Goal: Task Accomplishment & Management: Complete application form

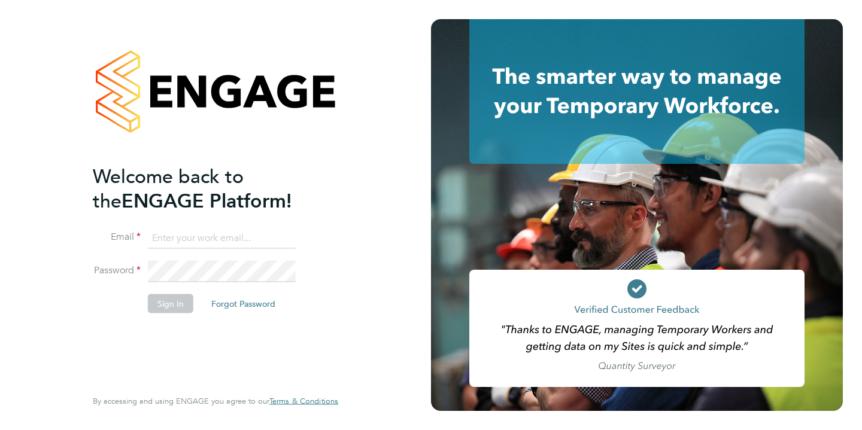
click at [226, 236] on input at bounding box center [222, 238] width 148 height 22
type input "kelly@corerecruiter.co.uk"
click at [172, 289] on li "Password" at bounding box center [209, 278] width 233 height 34
click at [169, 300] on button "Sign In" at bounding box center [170, 304] width 45 height 19
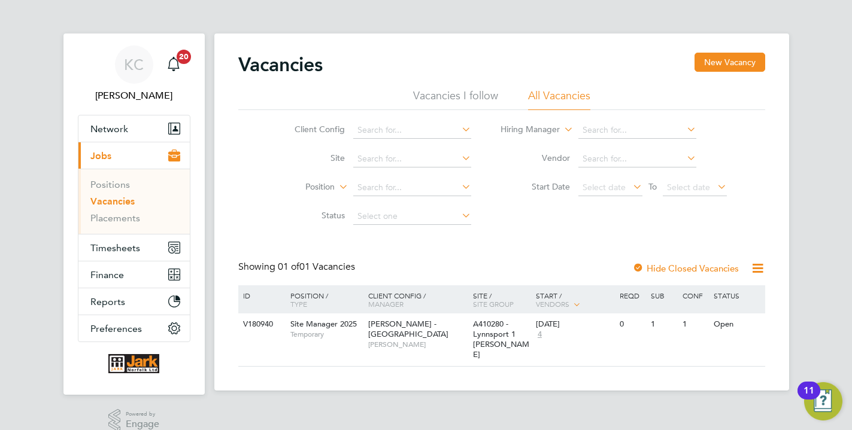
click at [102, 153] on span "Jobs" at bounding box center [100, 155] width 21 height 11
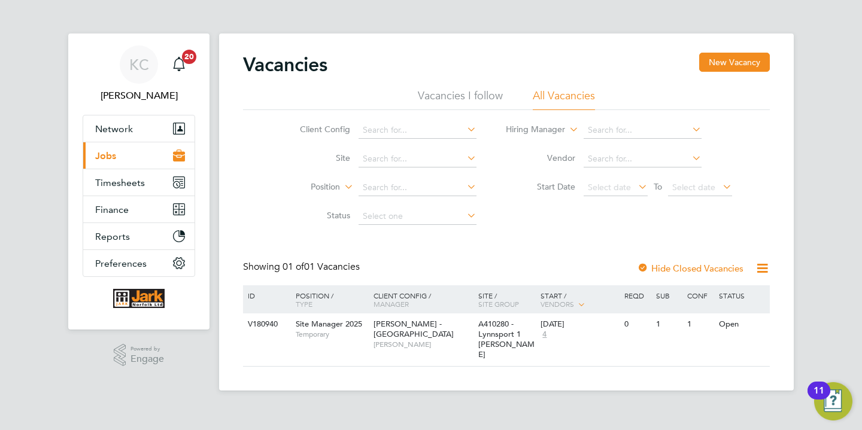
click at [104, 159] on span "Jobs" at bounding box center [105, 155] width 21 height 11
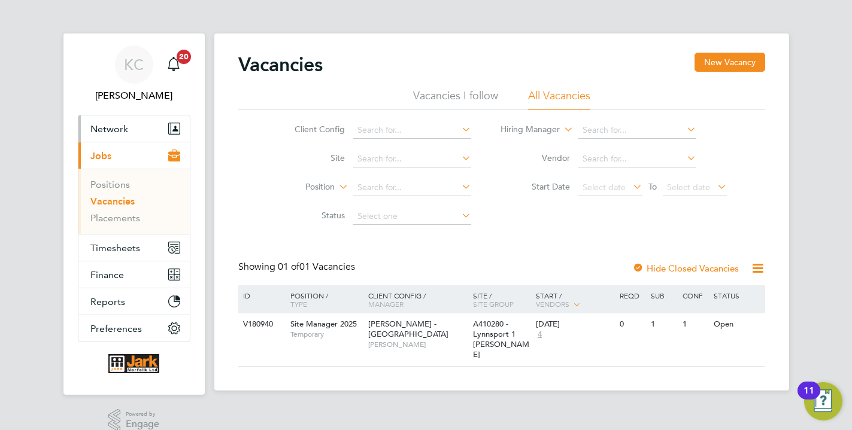
click at [112, 128] on span "Network" at bounding box center [109, 128] width 38 height 11
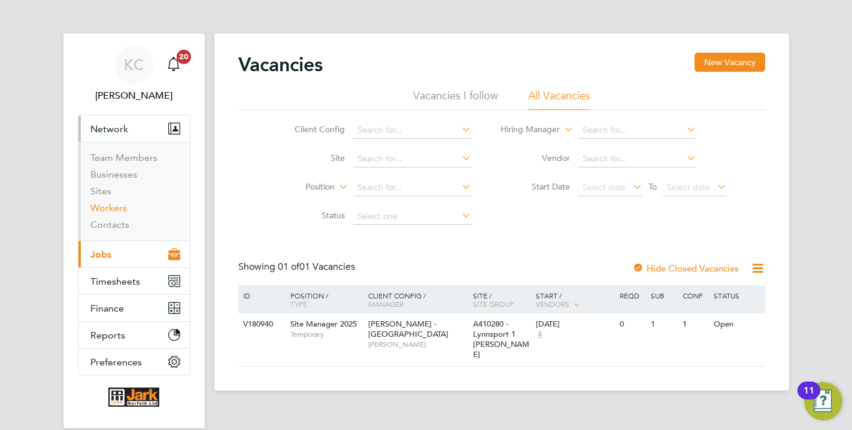
click at [112, 214] on link "Workers" at bounding box center [108, 207] width 37 height 11
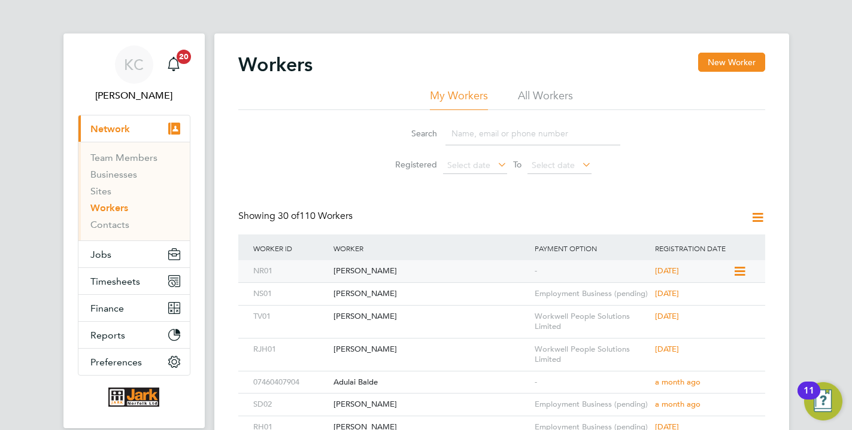
click at [386, 279] on div "[PERSON_NAME]" at bounding box center [430, 271] width 201 height 22
click at [485, 131] on input at bounding box center [532, 133] width 175 height 23
type input "j"
type input "horne"
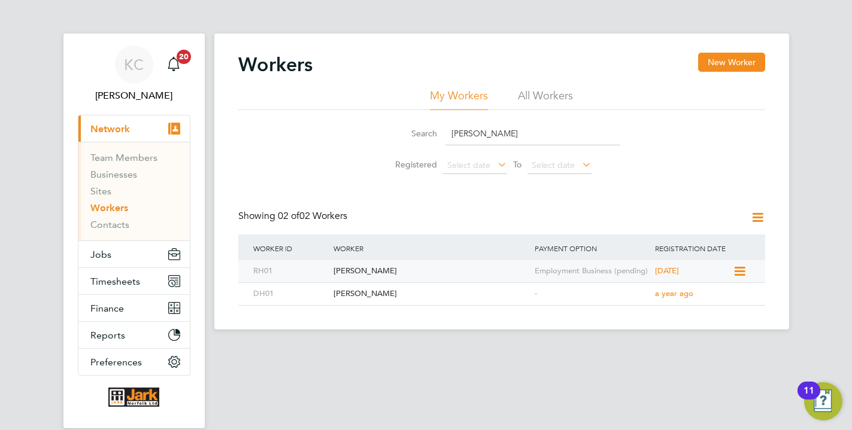
click at [505, 266] on div "Ryan Horne" at bounding box center [430, 271] width 201 height 22
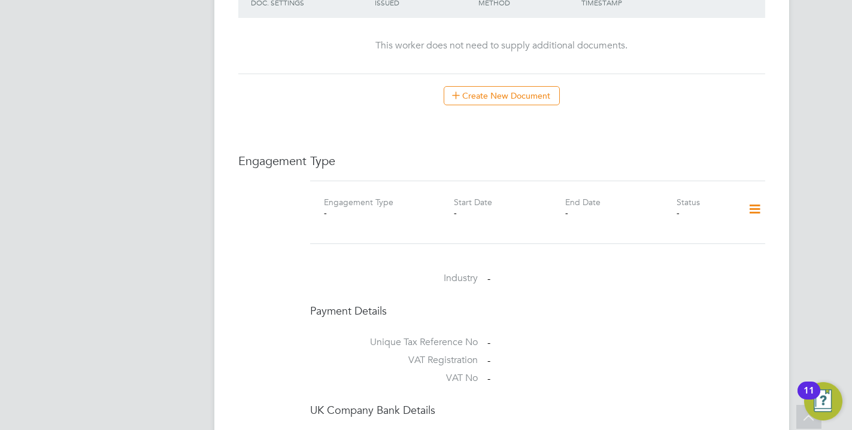
scroll to position [794, 0]
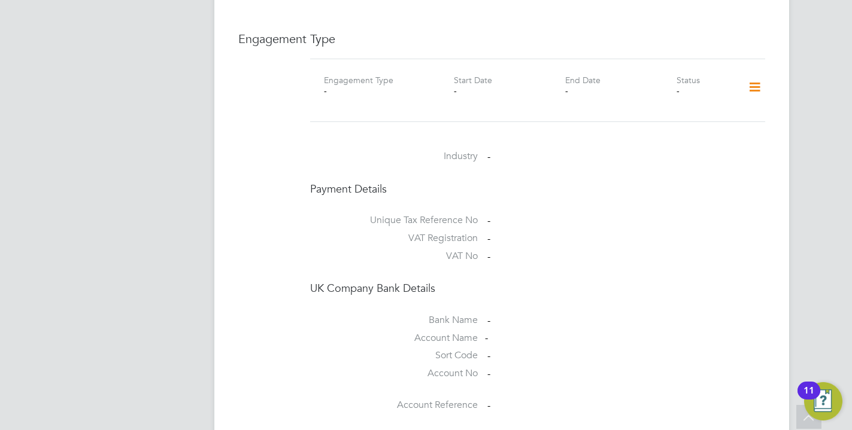
click at [760, 80] on icon at bounding box center [754, 88] width 21 height 28
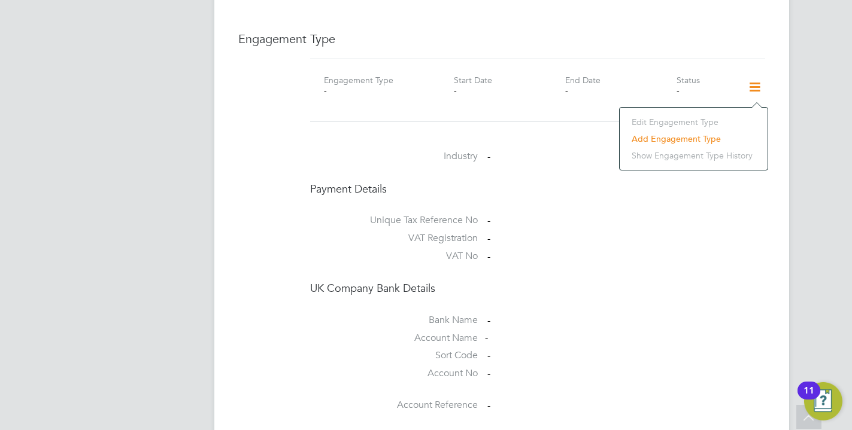
click at [675, 135] on li "Add Engagement Type" at bounding box center [694, 139] width 136 height 17
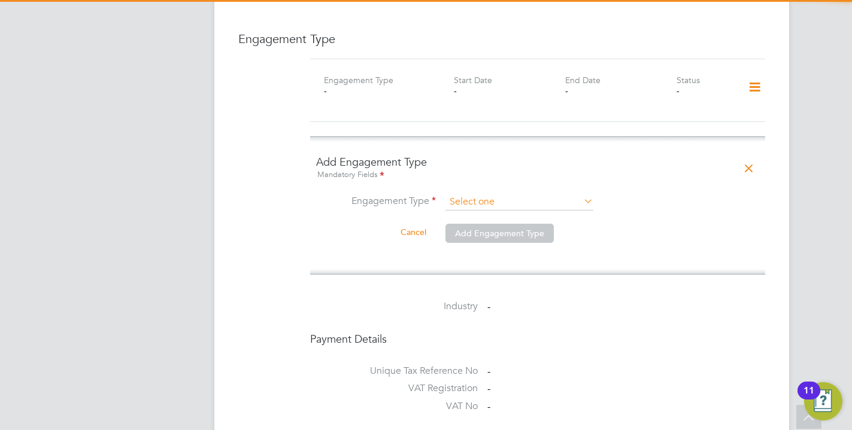
click at [469, 206] on input at bounding box center [519, 202] width 148 height 17
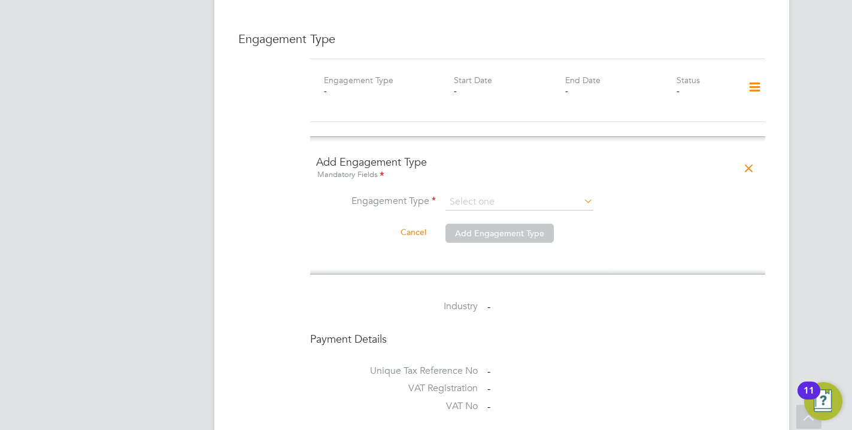
click at [481, 268] on li "Umbrella" at bounding box center [519, 271] width 149 height 17
type input "Umbrella"
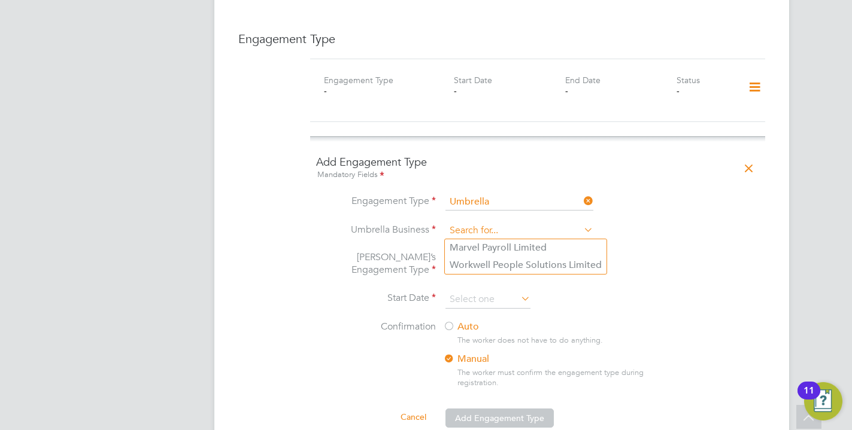
click at [480, 233] on input at bounding box center [519, 231] width 148 height 17
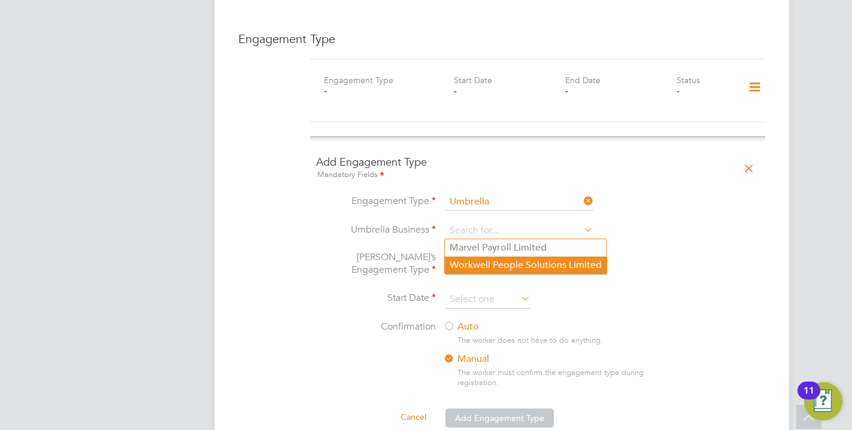
click at [465, 265] on li "Workwell People Solutions Limited" at bounding box center [526, 265] width 162 height 17
type input "Workwell People Solutions Limited"
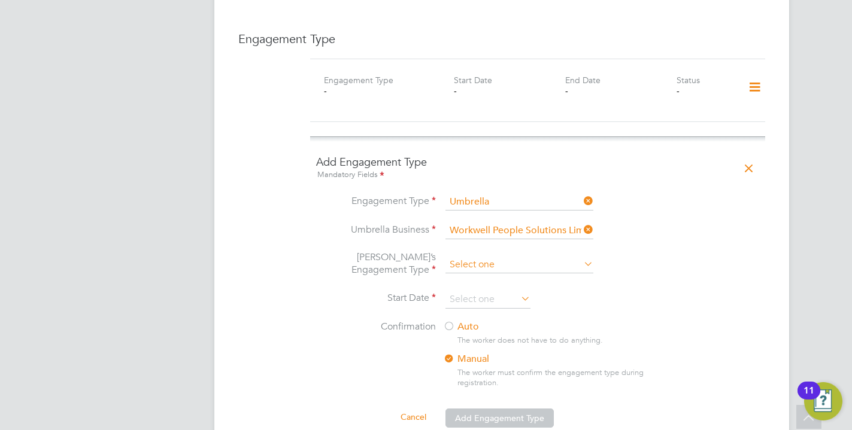
click at [463, 265] on input at bounding box center [519, 265] width 148 height 17
click at [484, 354] on li "PAYE Umbrella" at bounding box center [519, 350] width 149 height 17
type input "PAYE Umbrella"
click at [460, 304] on input at bounding box center [487, 300] width 85 height 18
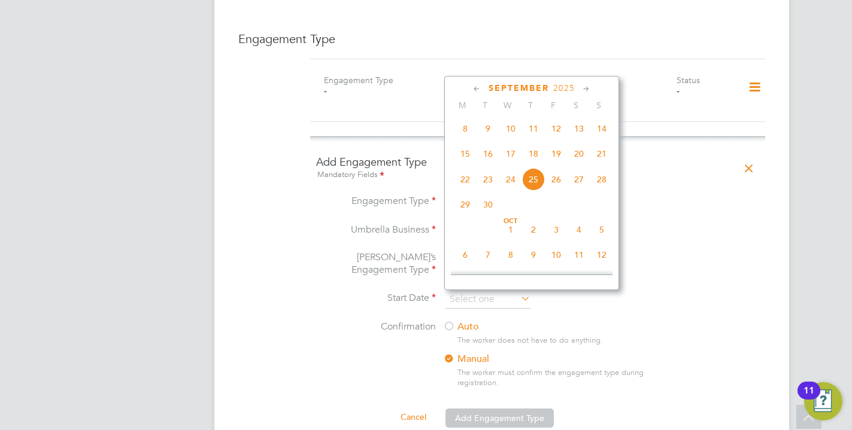
click at [466, 184] on span "22" at bounding box center [465, 179] width 23 height 23
type input "[DATE]"
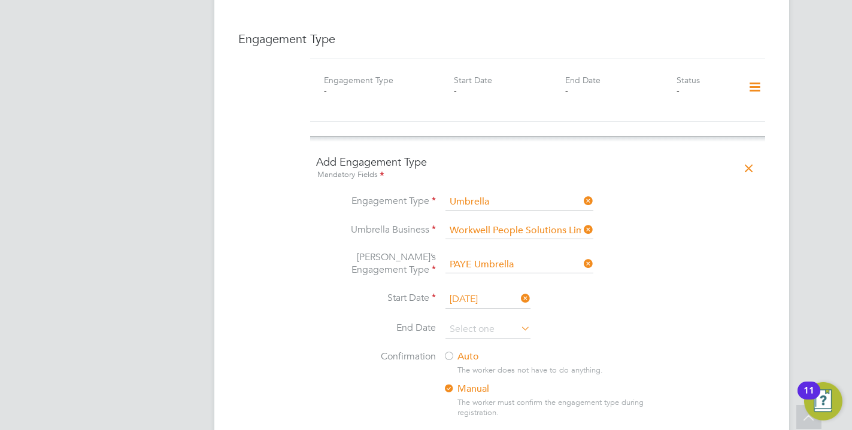
scroll to position [1160, 0]
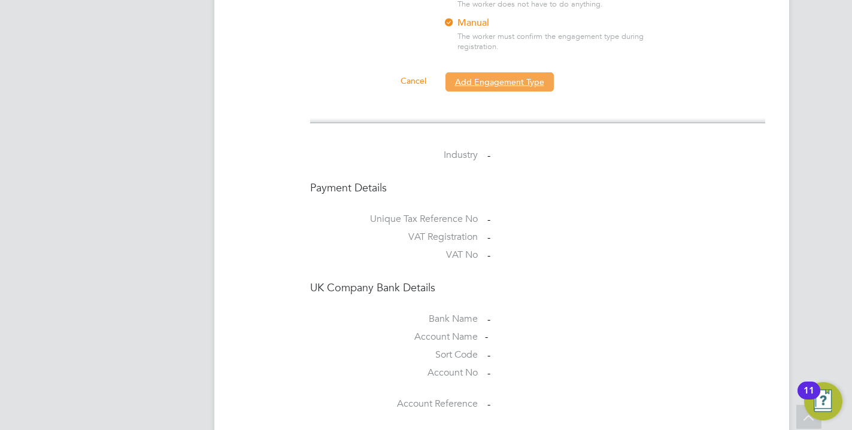
click at [510, 77] on button "Add Engagement Type" at bounding box center [499, 81] width 108 height 19
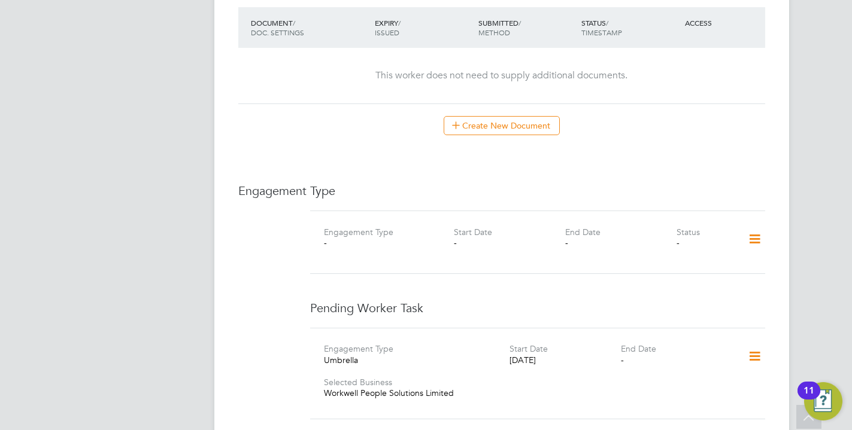
scroll to position [934, 0]
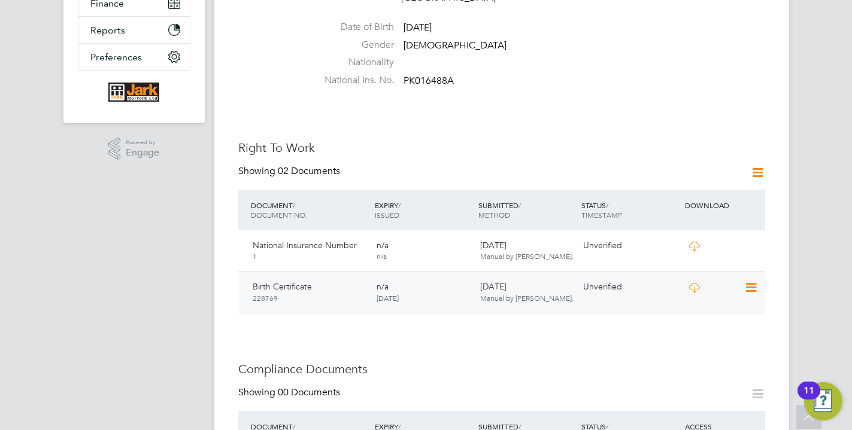
scroll to position [916, 0]
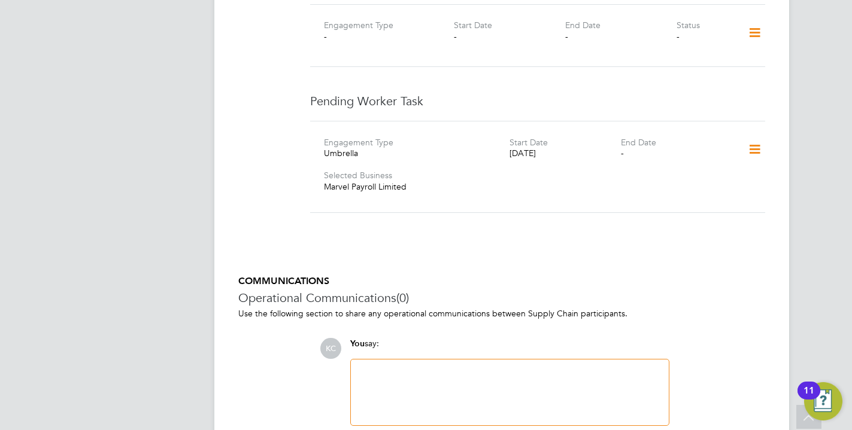
click at [754, 136] on icon at bounding box center [754, 150] width 21 height 28
click at [750, 19] on icon at bounding box center [754, 33] width 21 height 28
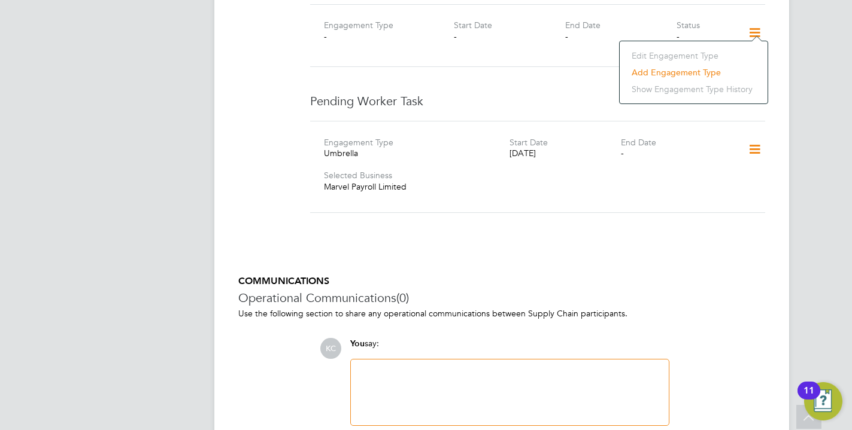
click at [693, 77] on li "Add Engagement Type" at bounding box center [694, 72] width 136 height 17
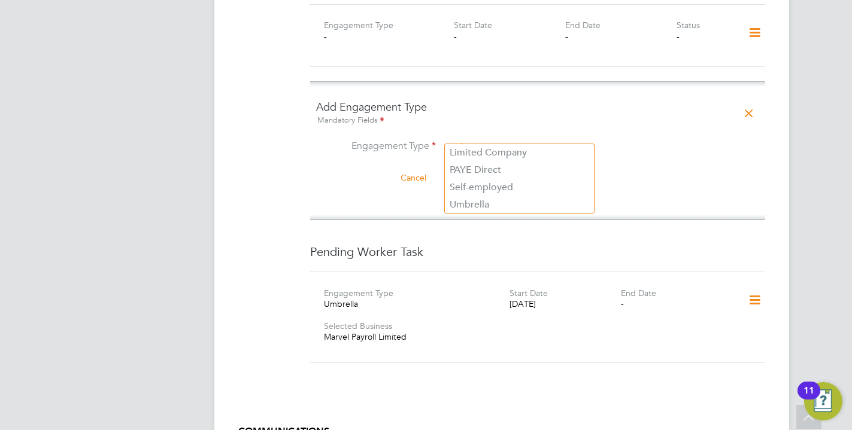
click at [460, 139] on input at bounding box center [519, 147] width 148 height 17
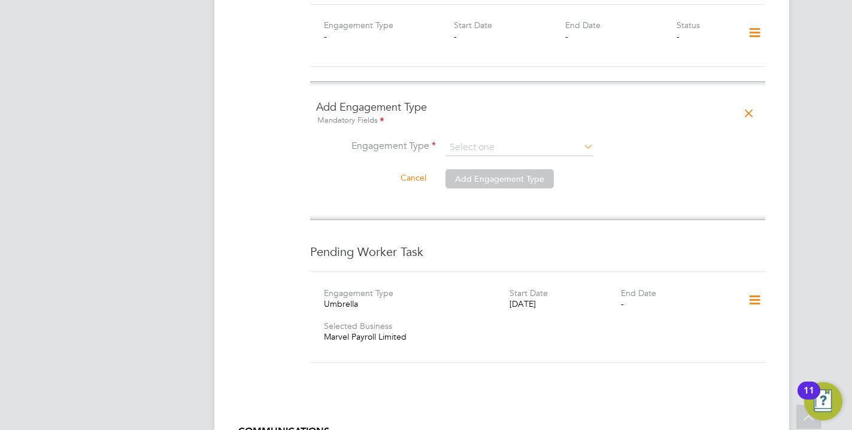
click at [473, 195] on li "Self-employed" at bounding box center [519, 187] width 149 height 17
type input "Self-employed"
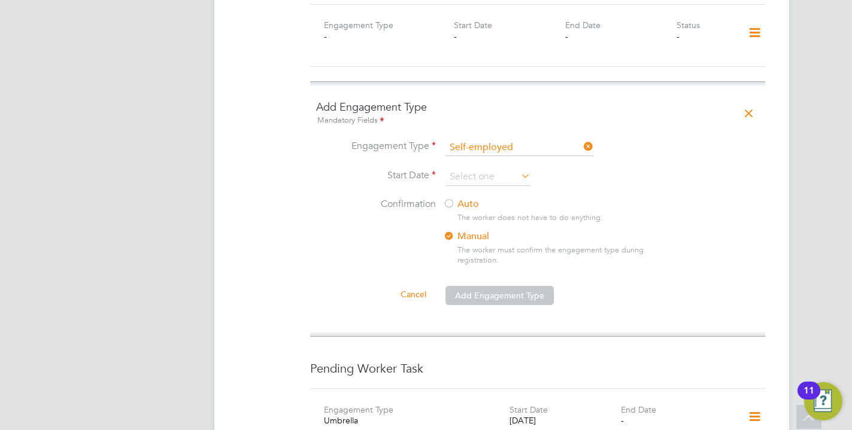
click at [475, 145] on li "Engagement Type Self-employed" at bounding box center [537, 153] width 443 height 29
click at [473, 139] on input at bounding box center [519, 147] width 148 height 17
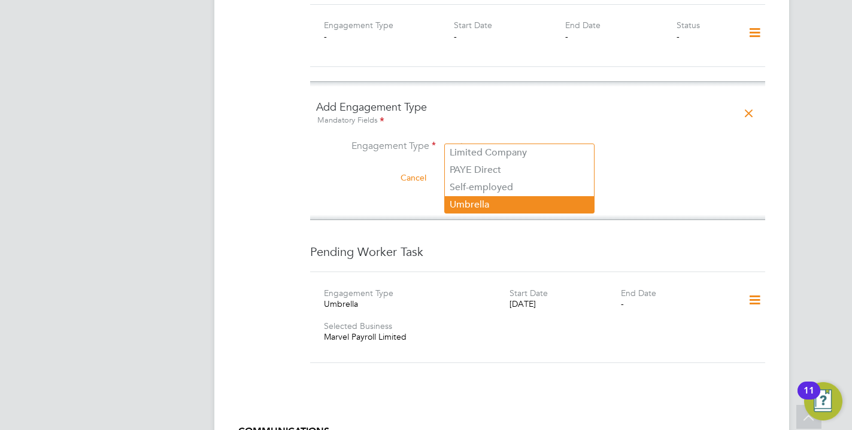
click at [478, 199] on li "Umbrella" at bounding box center [519, 204] width 149 height 17
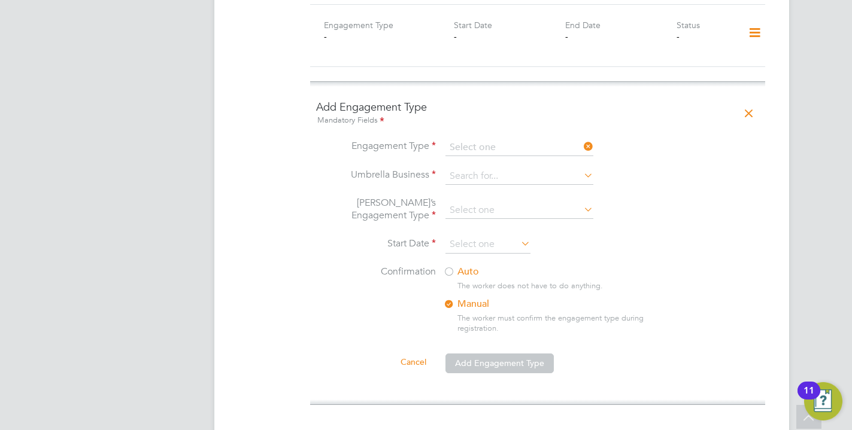
type input "Umbrella"
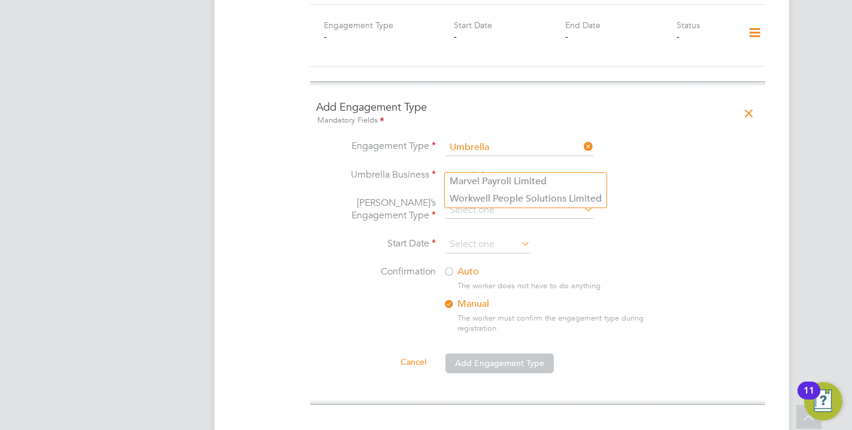
click at [472, 168] on input at bounding box center [519, 176] width 148 height 17
click at [465, 199] on li "Workwell People Solutions Limited" at bounding box center [526, 198] width 162 height 17
type input "Workwell People Solutions Limited"
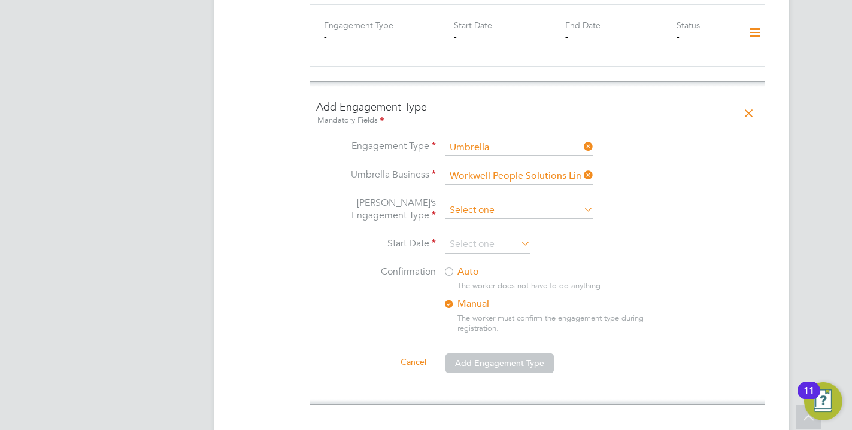
click at [465, 197] on li "Umbrella’s Engagement Type" at bounding box center [537, 217] width 443 height 40
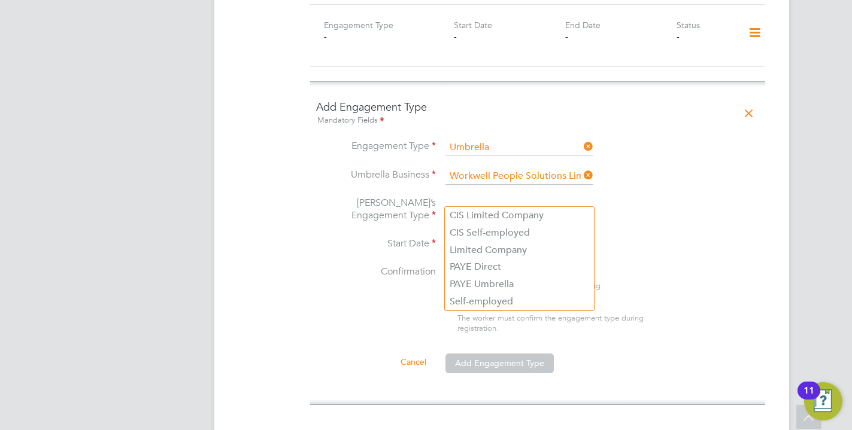
click at [465, 202] on input at bounding box center [519, 210] width 148 height 17
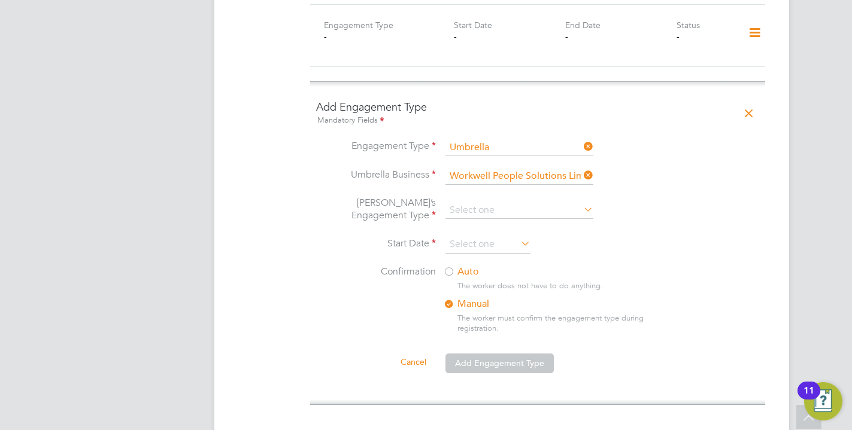
click at [481, 280] on li "PAYE Umbrella" at bounding box center [519, 284] width 149 height 17
type input "PAYE Umbrella"
click at [463, 238] on input at bounding box center [487, 245] width 85 height 18
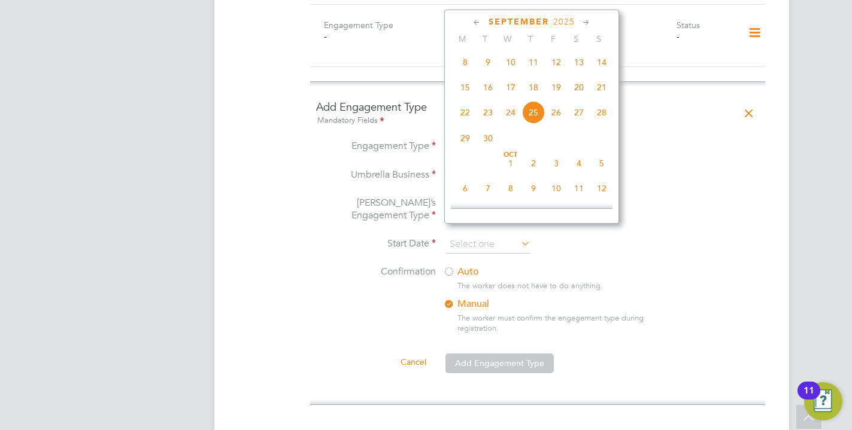
click at [474, 10] on div "September 2025 M T W T F S S Jun 1 2 3 4 5 6 7 8 9 10 11 12 13 14 15 16 17 18 1…" at bounding box center [531, 117] width 175 height 214
click at [472, 26] on icon at bounding box center [476, 22] width 11 height 13
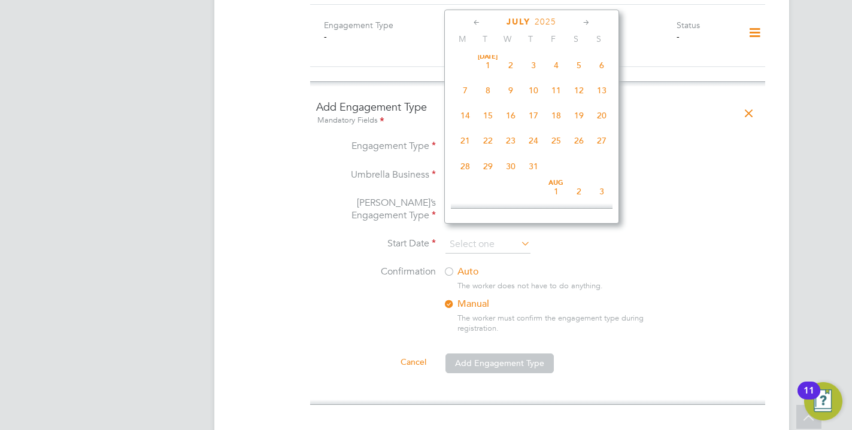
click at [474, 24] on icon at bounding box center [476, 22] width 11 height 13
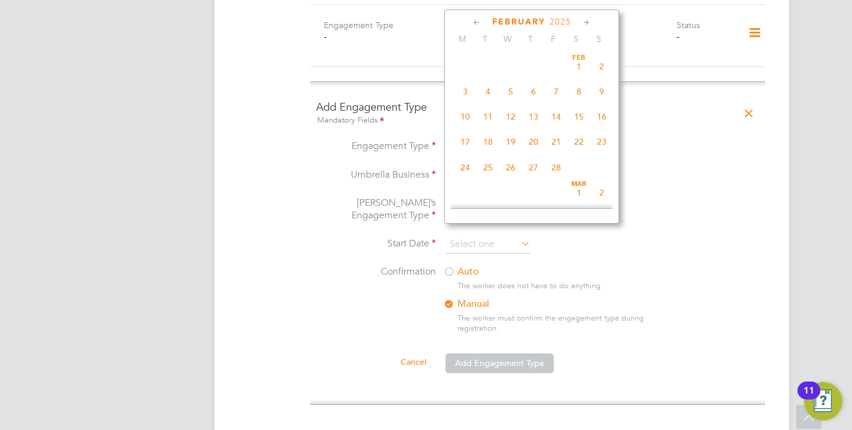
click at [469, 145] on span "17" at bounding box center [465, 142] width 23 height 23
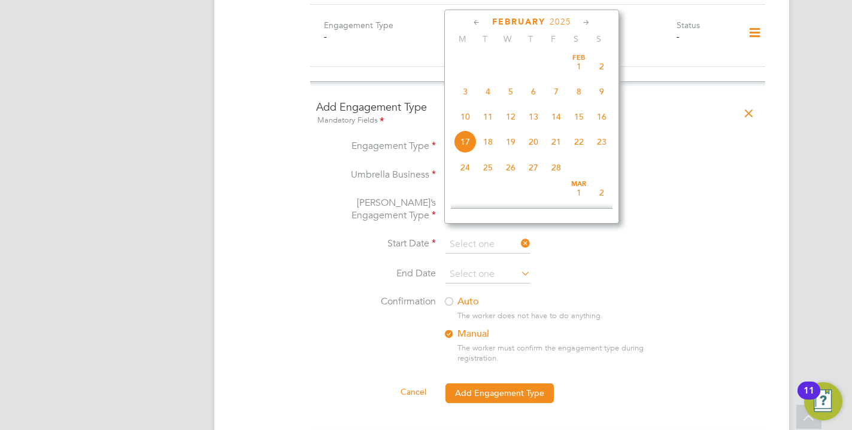
type input "17 Feb 2025"
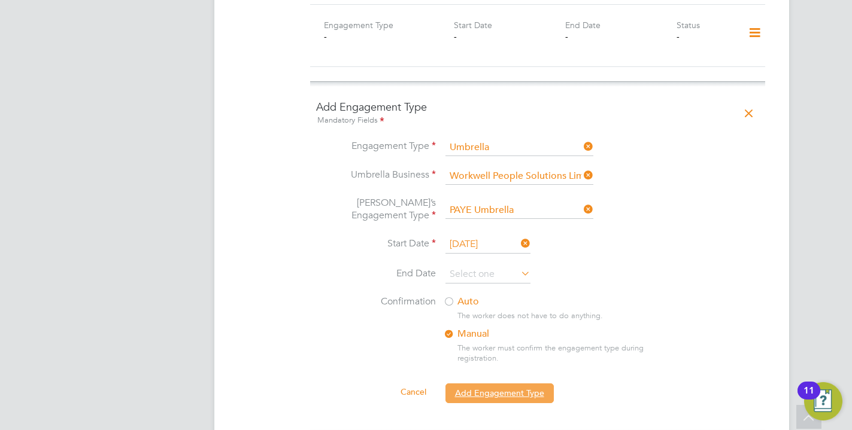
click at [474, 384] on button "Add Engagement Type" at bounding box center [499, 393] width 108 height 19
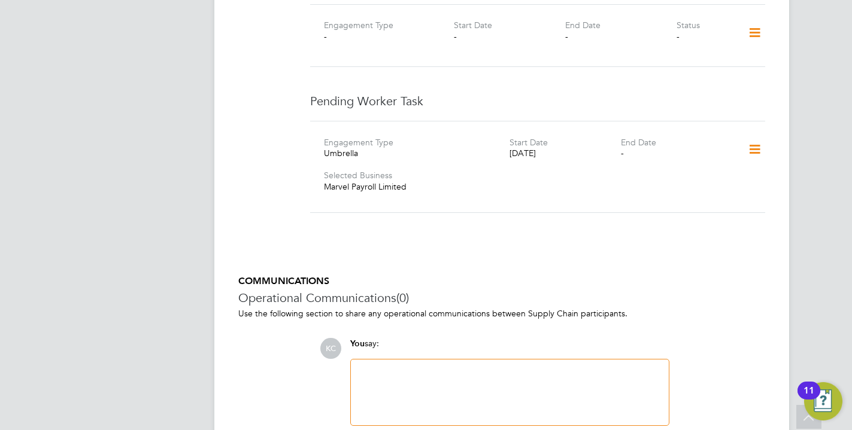
click at [757, 148] on icon at bounding box center [754, 150] width 21 height 28
click at [759, 136] on icon at bounding box center [754, 150] width 21 height 28
click at [733, 202] on li "Confirm" at bounding box center [736, 206] width 45 height 17
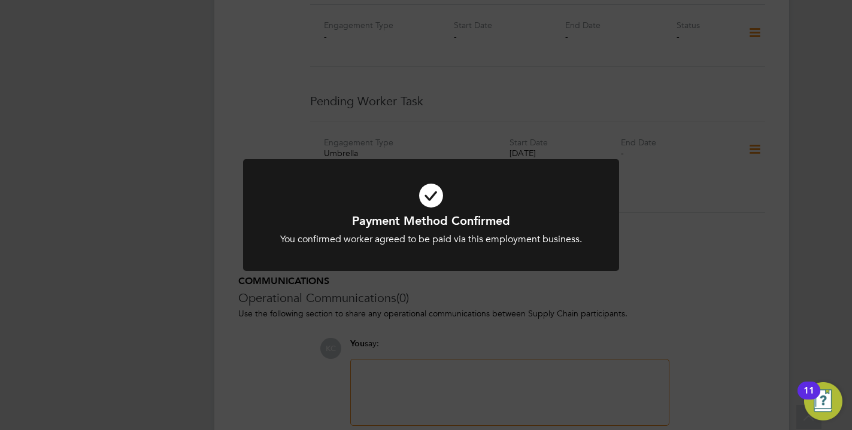
click at [397, 292] on div "Payment Method Confirmed You confirmed worker agreed to be paid via this employ…" at bounding box center [426, 215] width 852 height 430
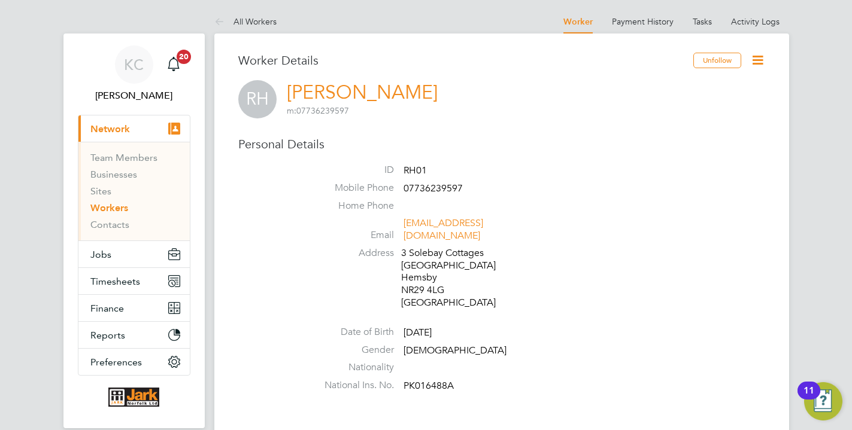
click at [118, 214] on link "Workers" at bounding box center [109, 207] width 38 height 11
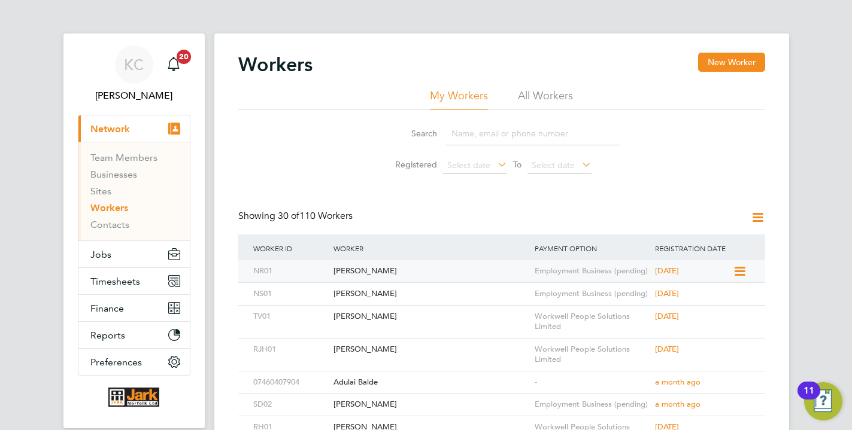
click at [385, 275] on div "[PERSON_NAME]" at bounding box center [430, 271] width 201 height 22
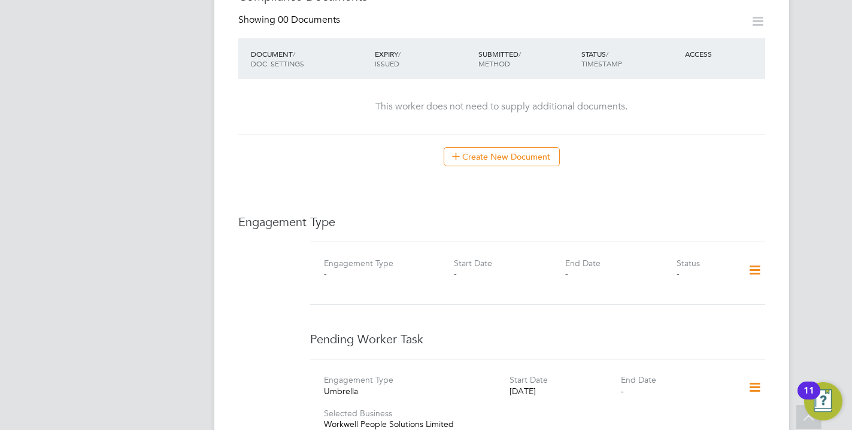
scroll to position [934, 0]
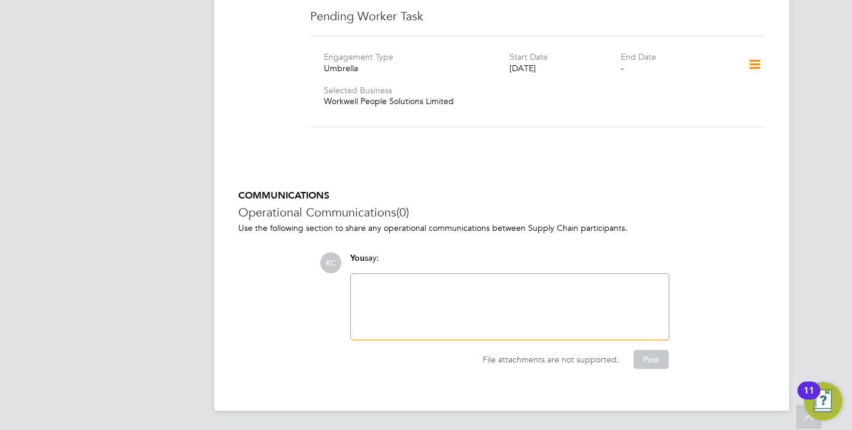
click at [760, 61] on icon at bounding box center [754, 65] width 21 height 28
click at [732, 133] on li "Confirm" at bounding box center [736, 133] width 45 height 17
